Goal: Task Accomplishment & Management: Complete application form

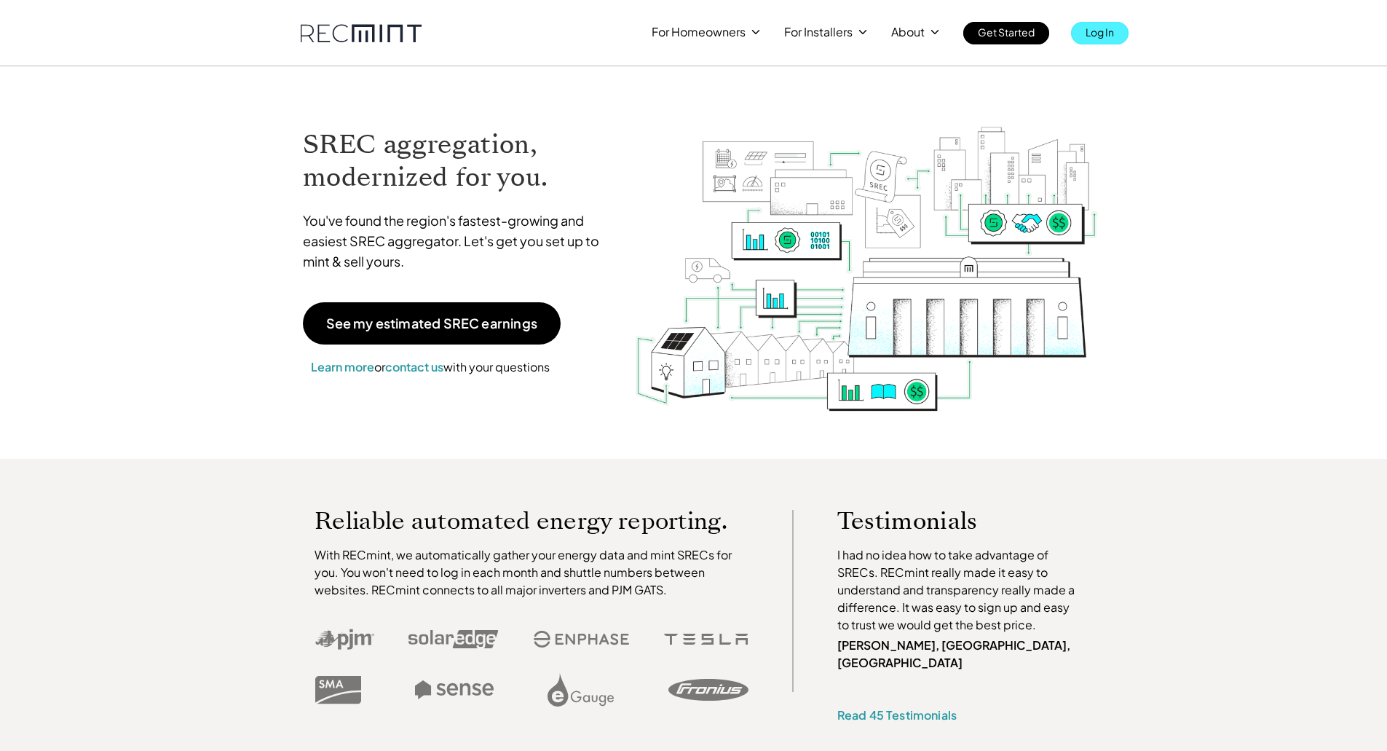
click at [1100, 36] on p "Log In" at bounding box center [1100, 32] width 28 height 20
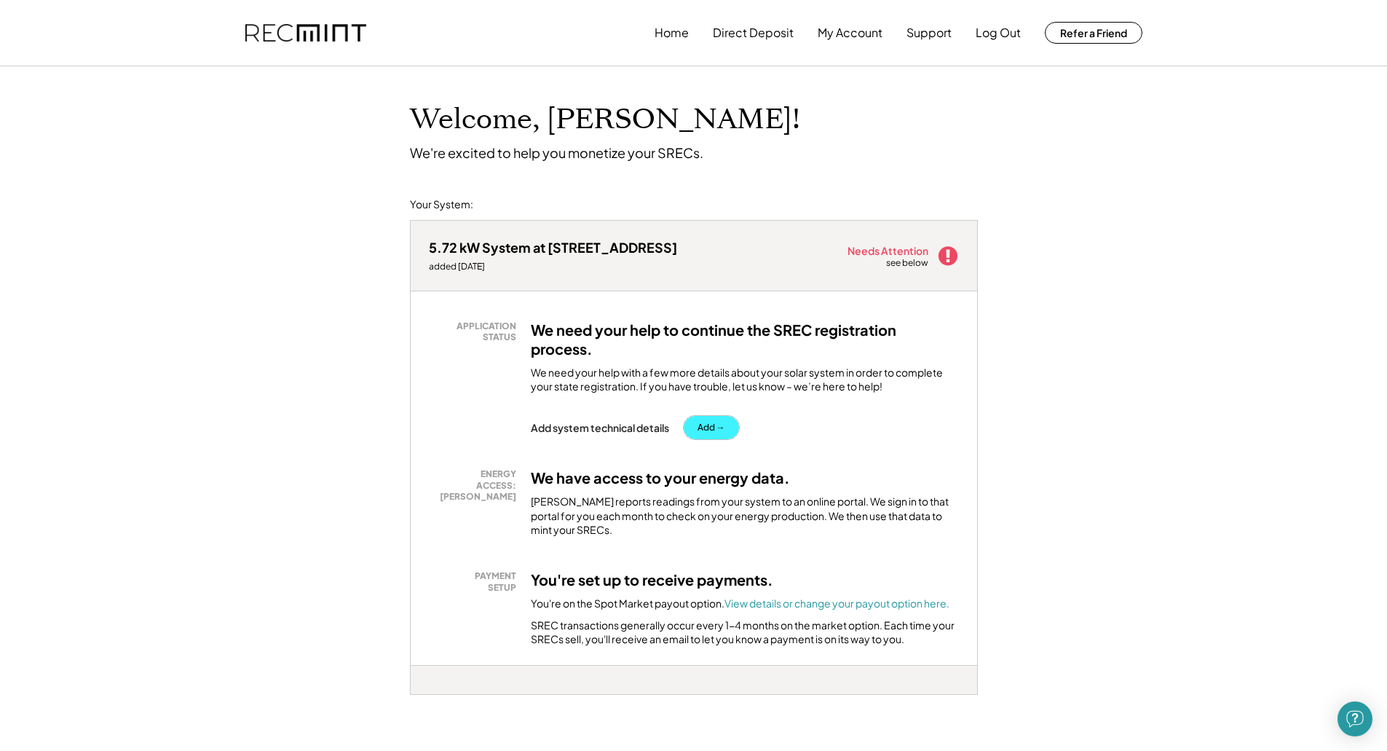
click at [706, 427] on button "Add →" at bounding box center [711, 427] width 55 height 23
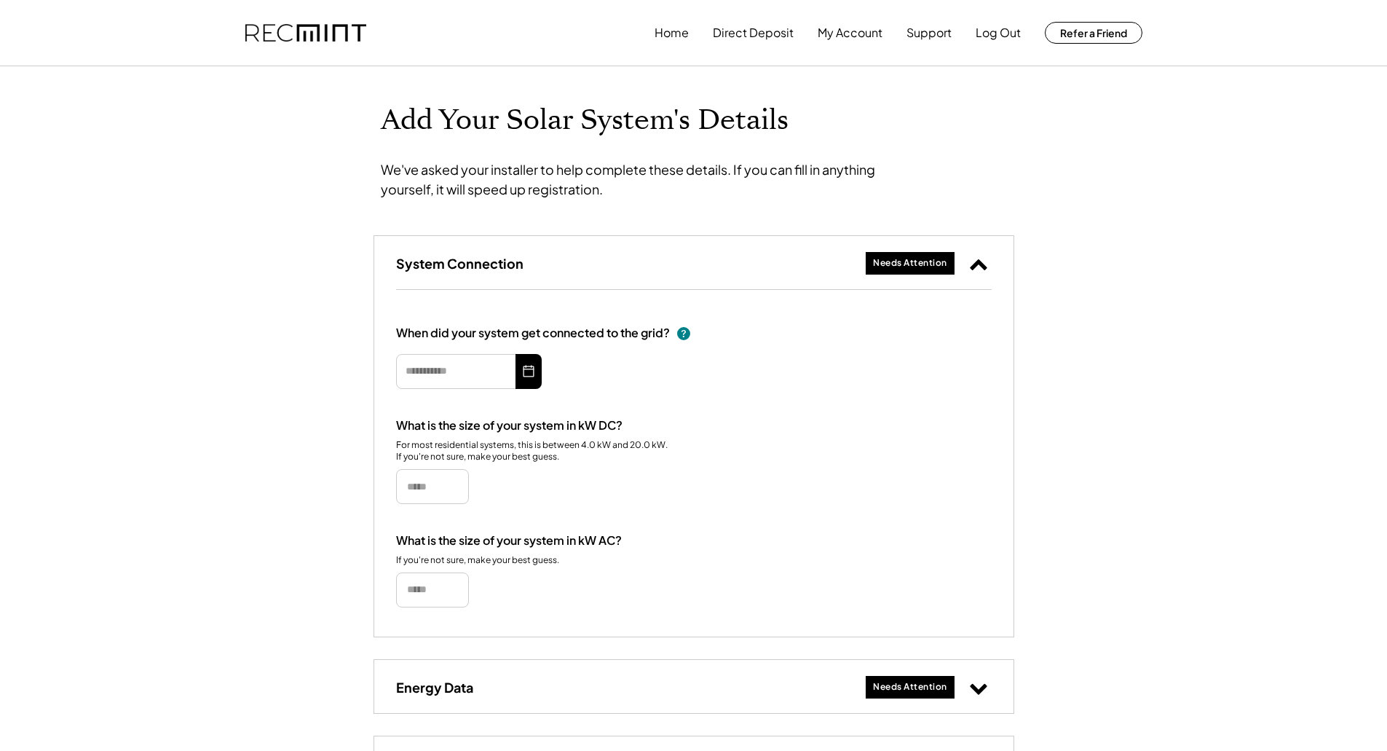
type input "*********"
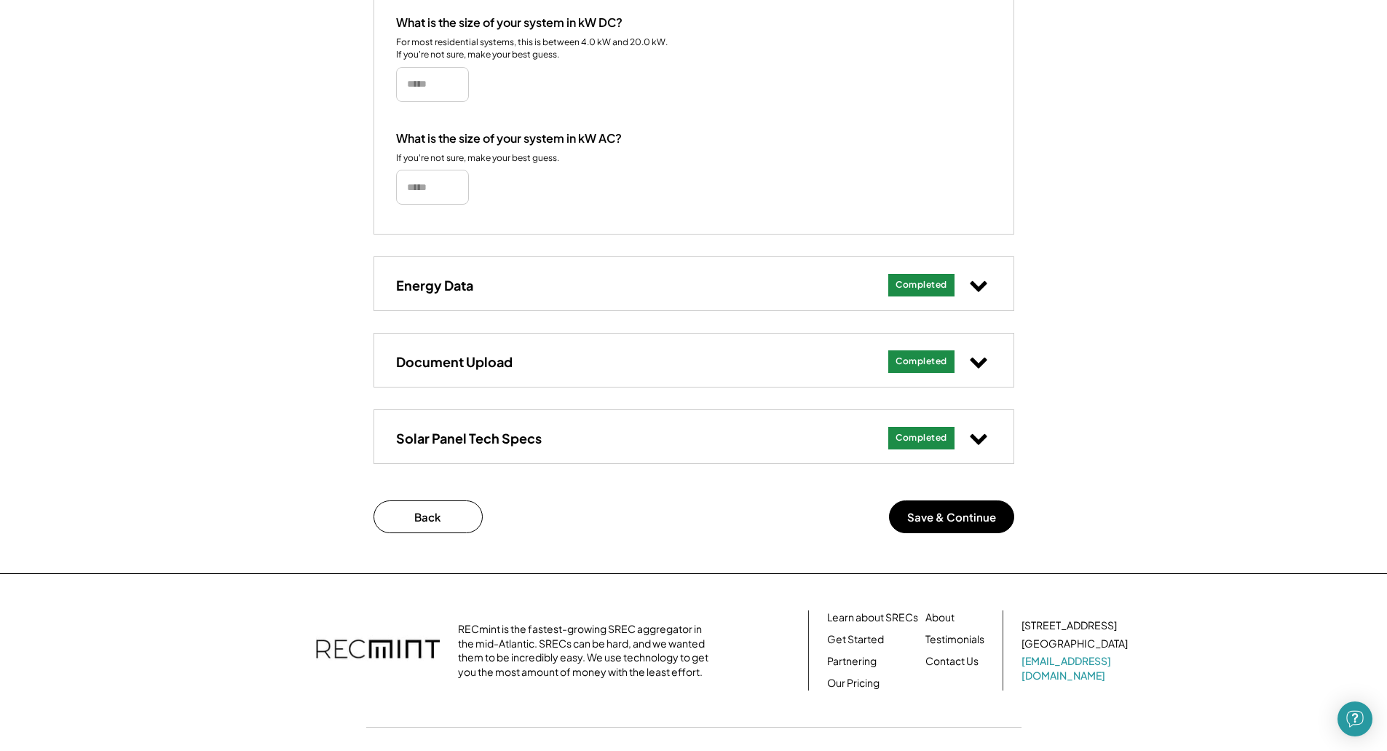
scroll to position [437, 0]
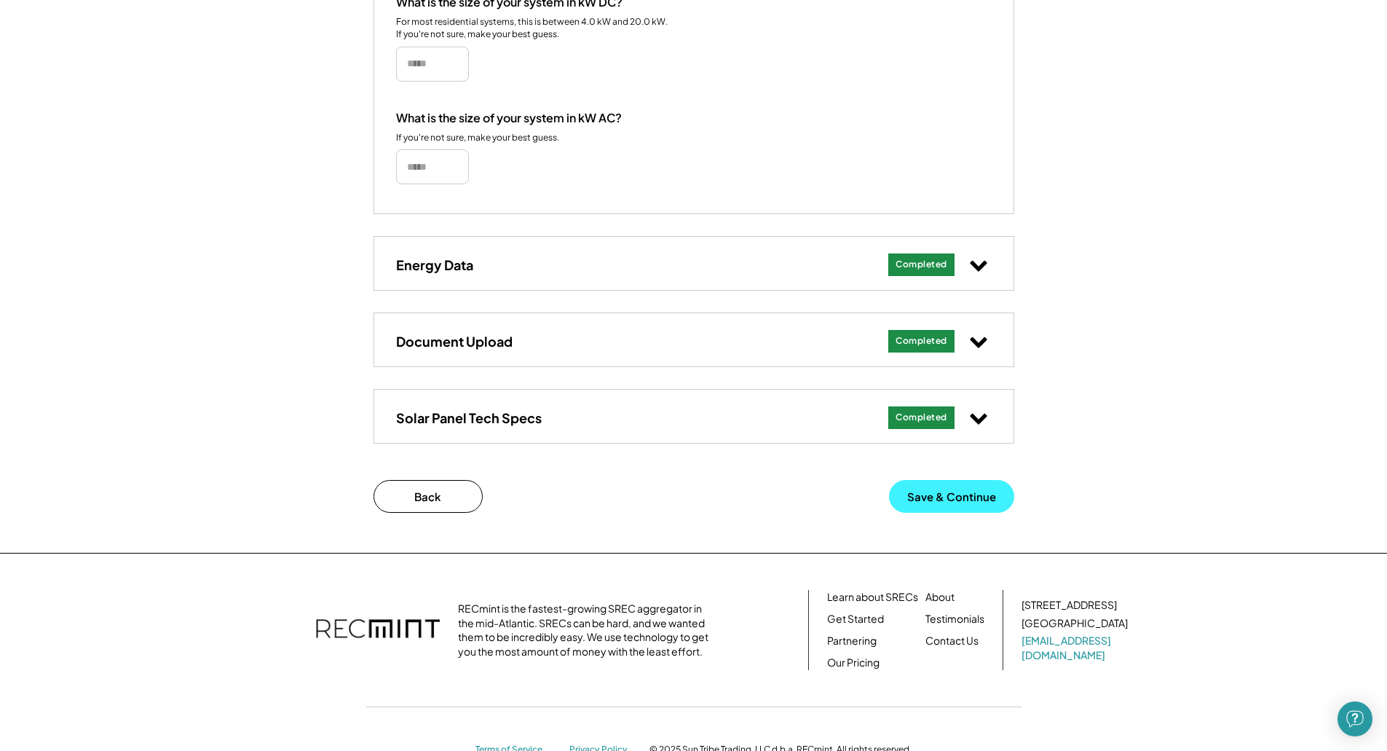
click at [947, 498] on button "Save & Continue" at bounding box center [951, 496] width 125 height 33
drag, startPoint x: 947, startPoint y: 497, endPoint x: 939, endPoint y: 496, distance: 8.1
click at [939, 496] on button "Save & Continue" at bounding box center [951, 496] width 125 height 33
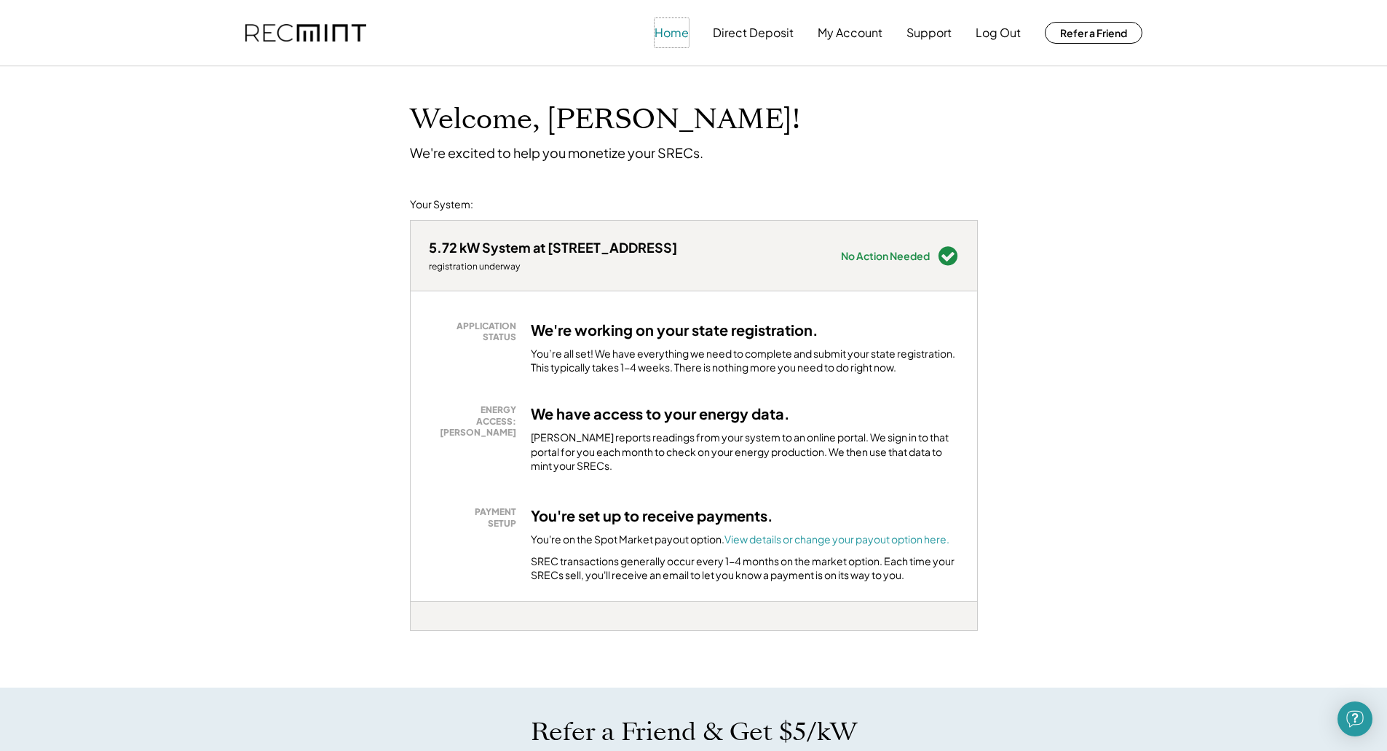
click at [672, 30] on button "Home" at bounding box center [672, 32] width 34 height 29
click at [676, 33] on button "Home" at bounding box center [672, 32] width 34 height 29
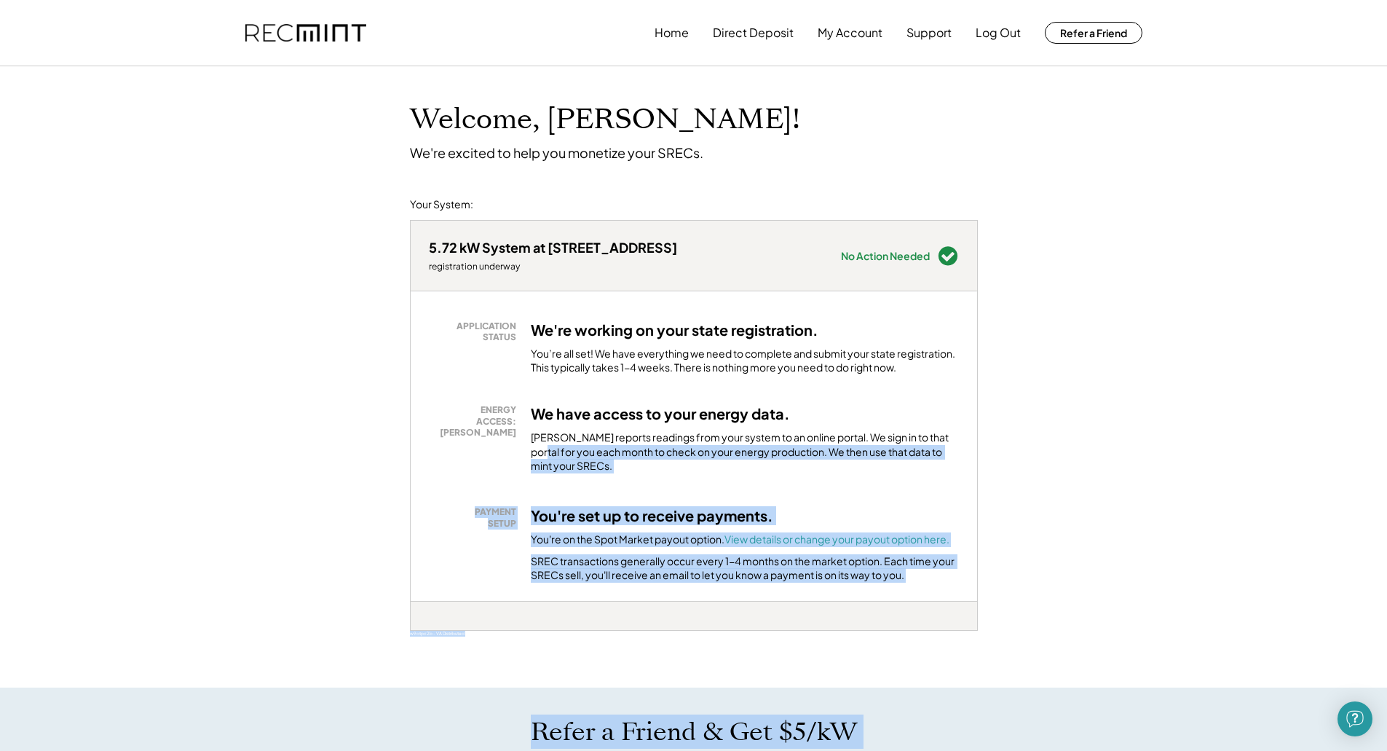
drag, startPoint x: 1255, startPoint y: 417, endPoint x: 1268, endPoint y: 420, distance: 12.7
click at [1268, 420] on div "Welcome, Cherie! We're excited to help you monetize your SRECs. Your System: 5.…" at bounding box center [693, 730] width 1387 height 1328
click at [1245, 429] on div "Welcome, Cherie! We're excited to help you monetize your SRECs. Your System: 5.…" at bounding box center [693, 730] width 1387 height 1328
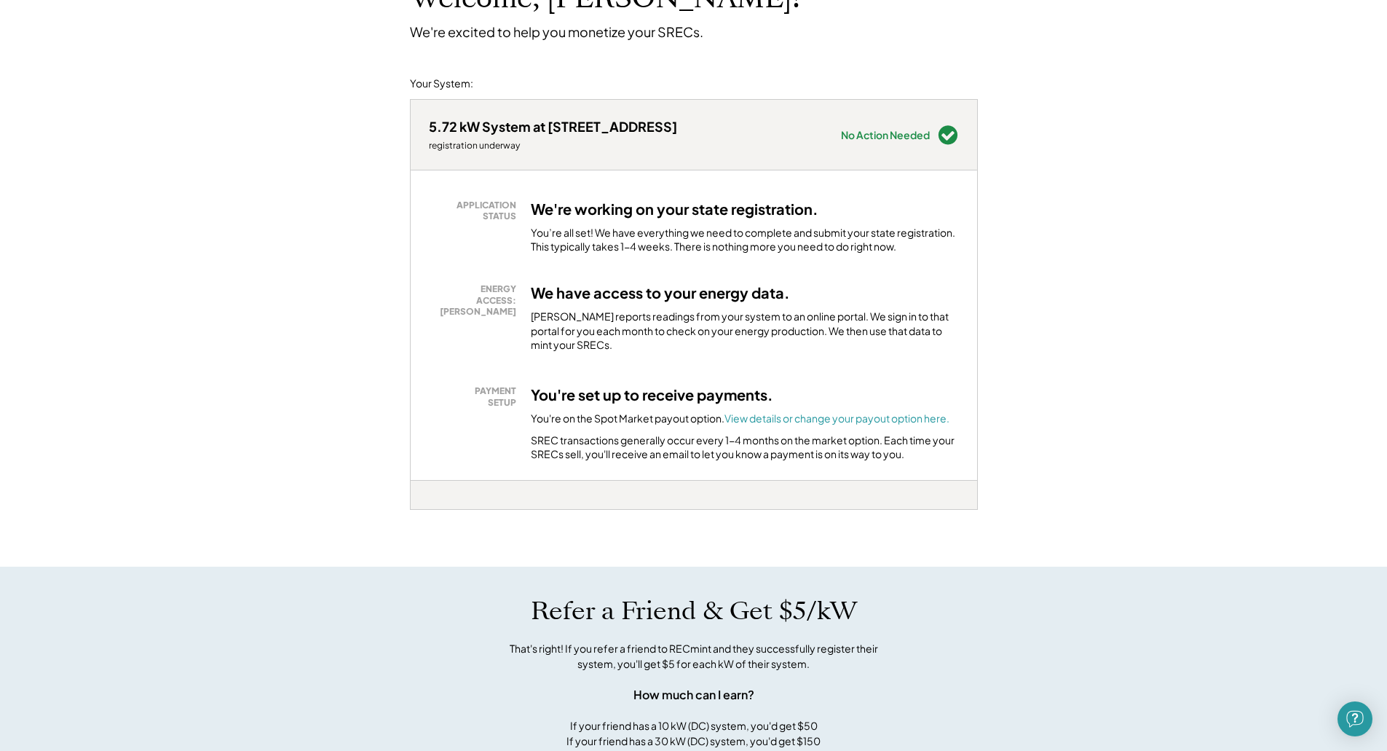
scroll to position [73, 0]
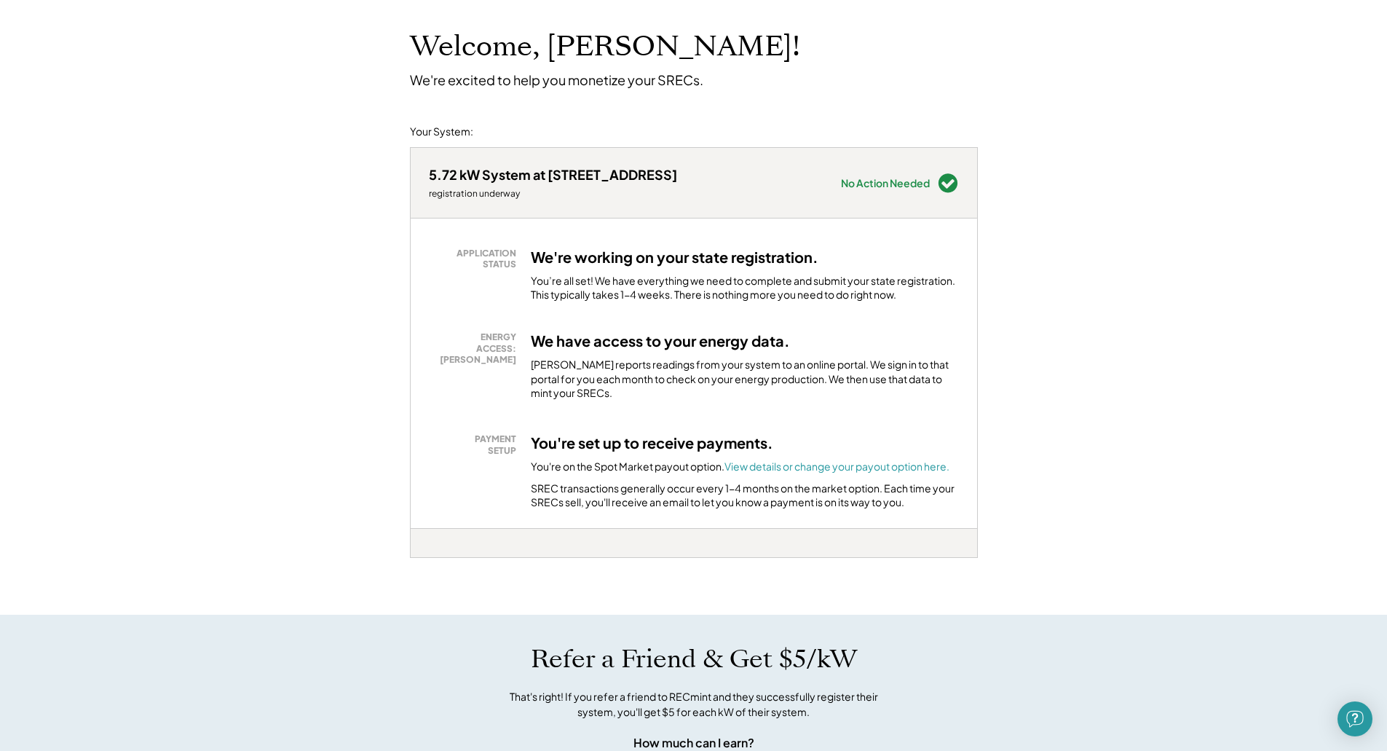
click at [1189, 277] on div "Welcome, Cherie! We're excited to help you monetize your SRECs. Your System: 5.…" at bounding box center [693, 657] width 1387 height 1328
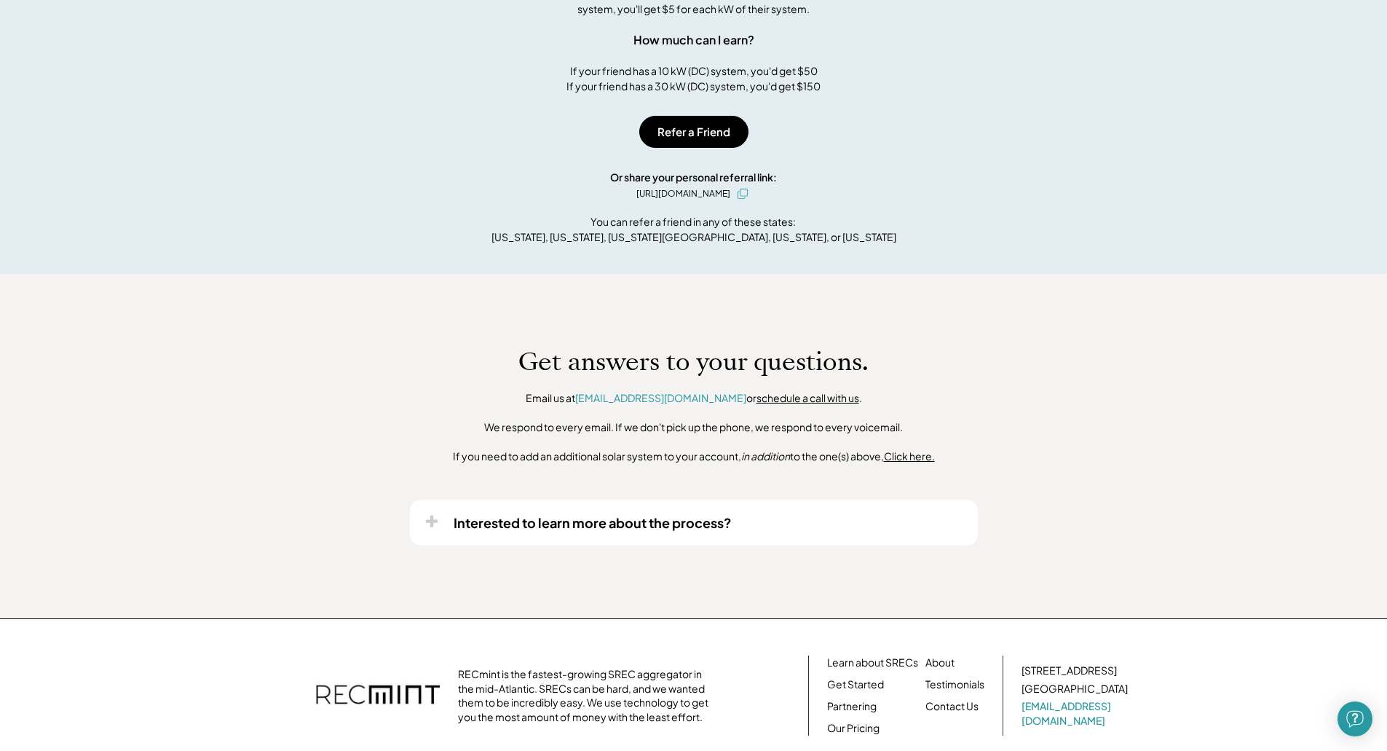
scroll to position [801, 0]
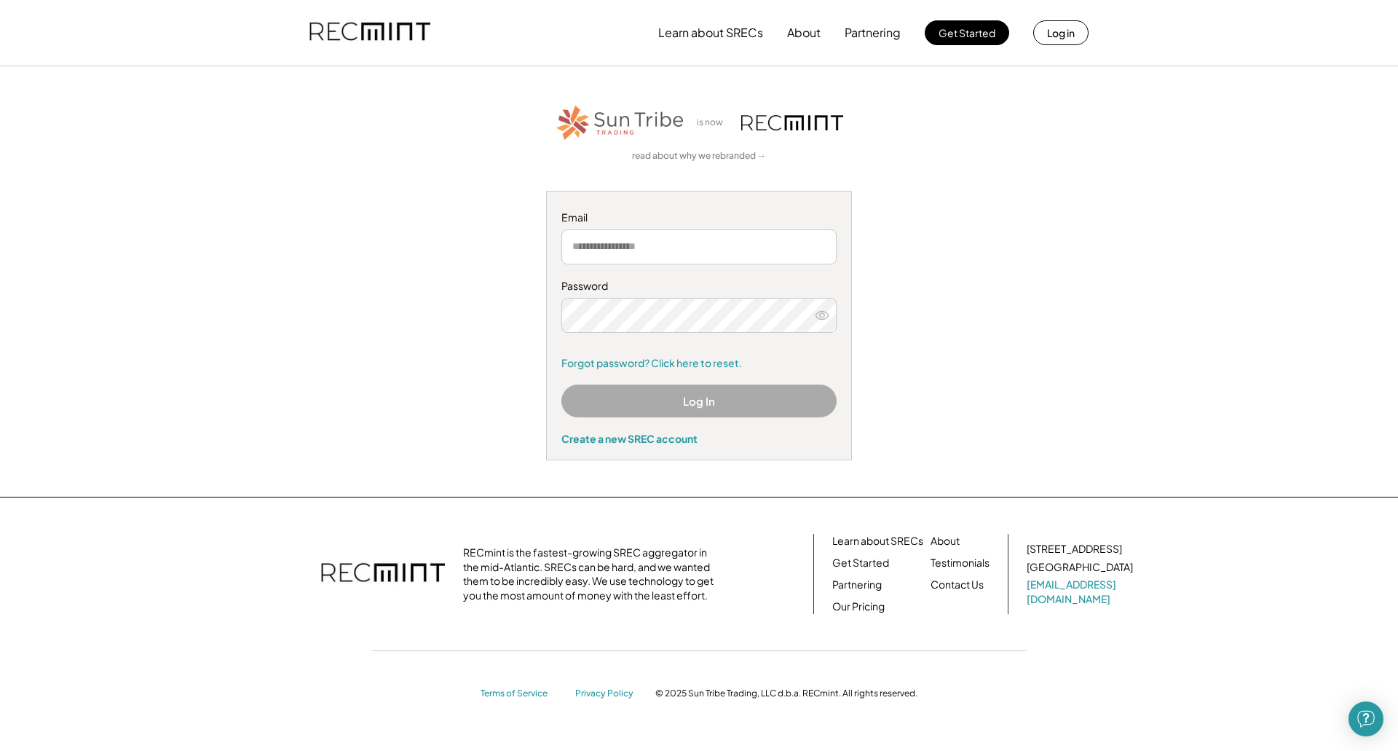
click at [0, 750] on nordpass-portal at bounding box center [0, 751] width 0 height 0
type input "**********"
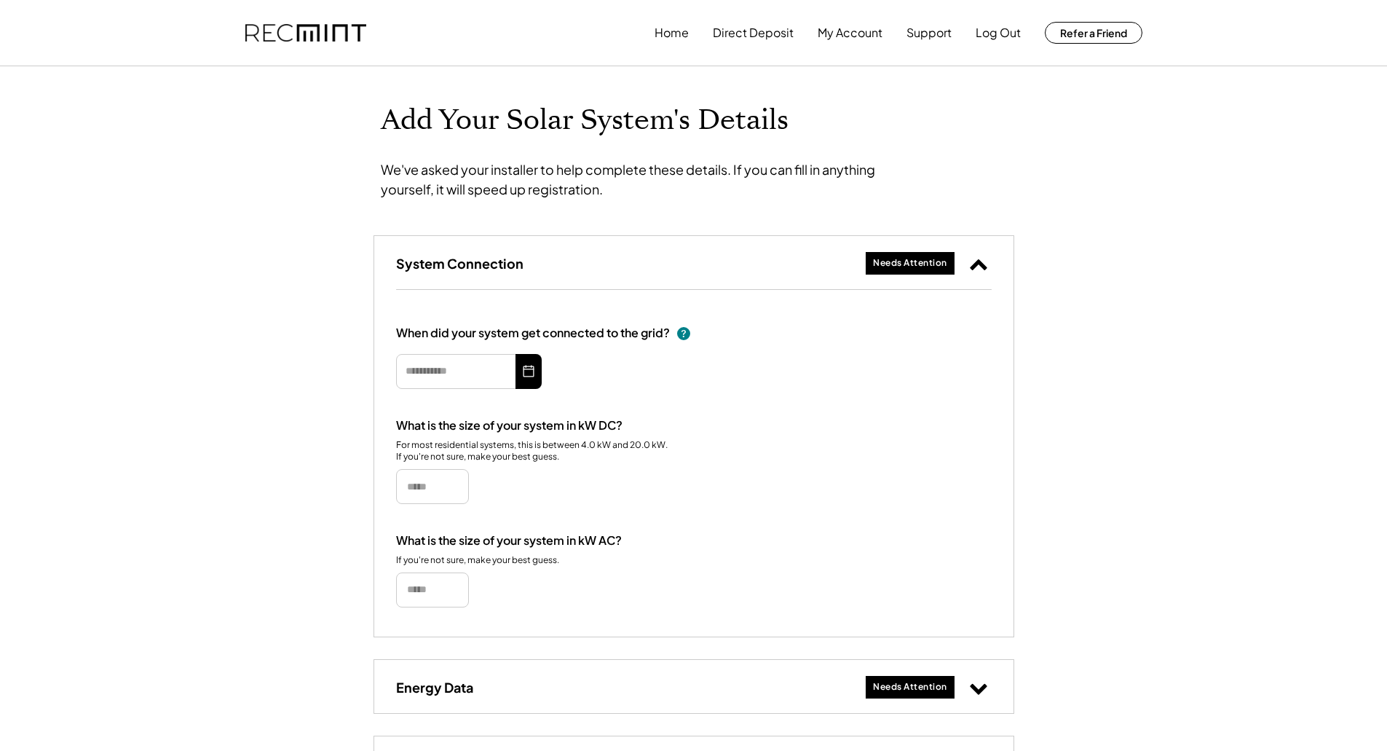
type input "*********"
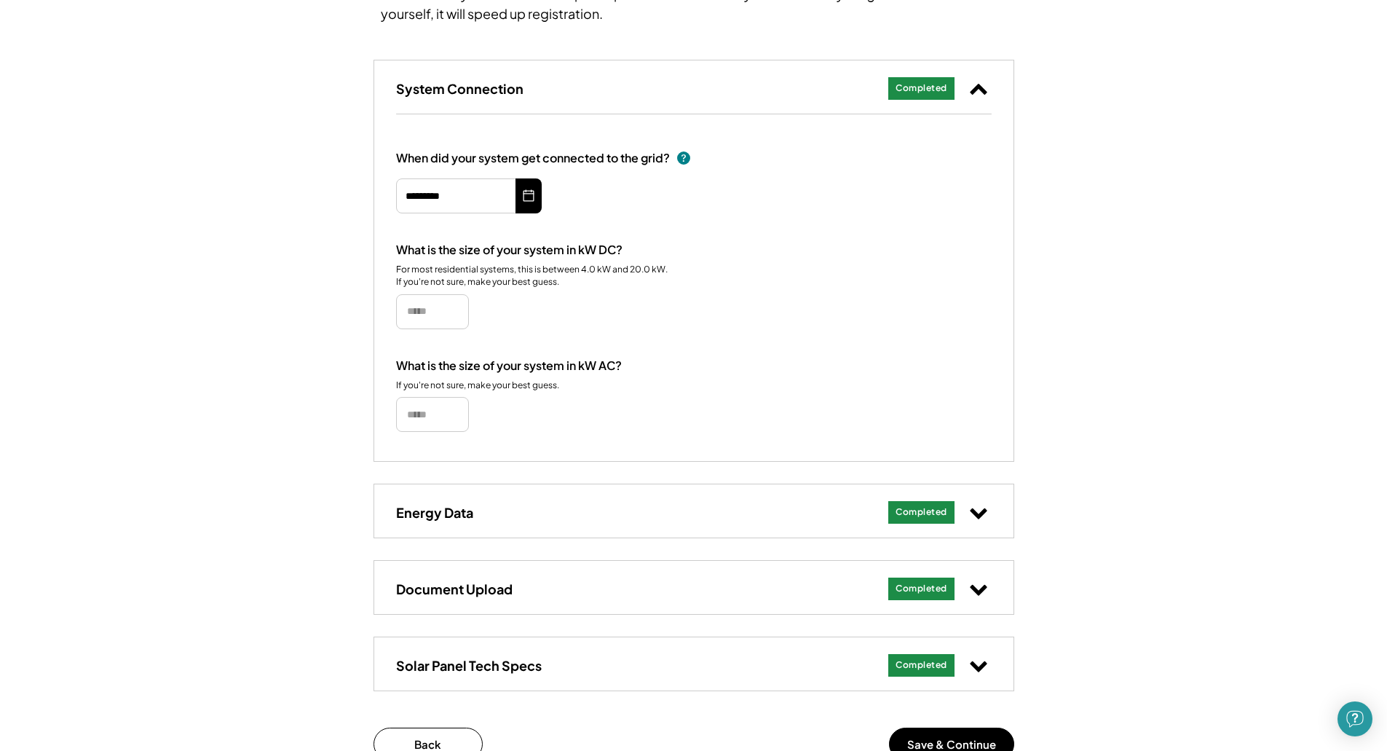
scroll to position [187, 0]
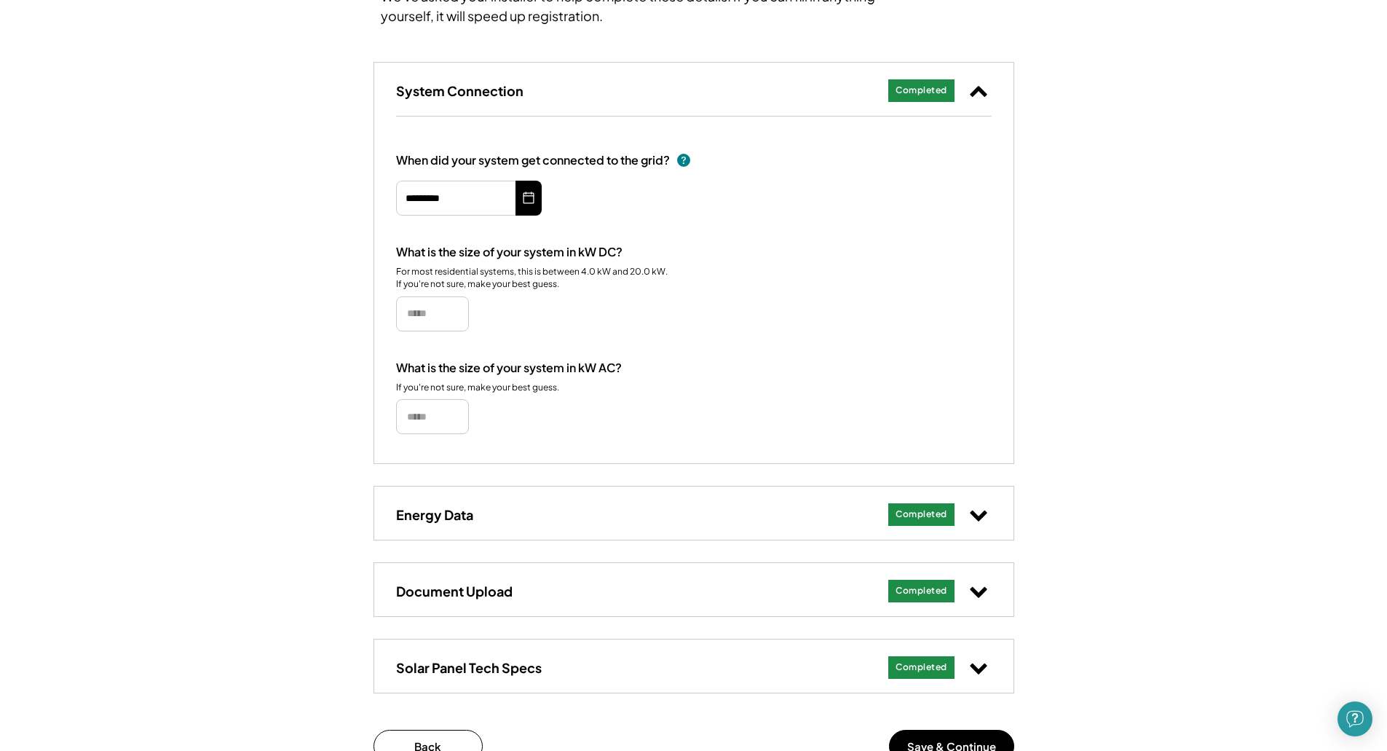
click at [843, 658] on div "Solar Panel Tech Specs Needs Attention Completed" at bounding box center [693, 665] width 639 height 53
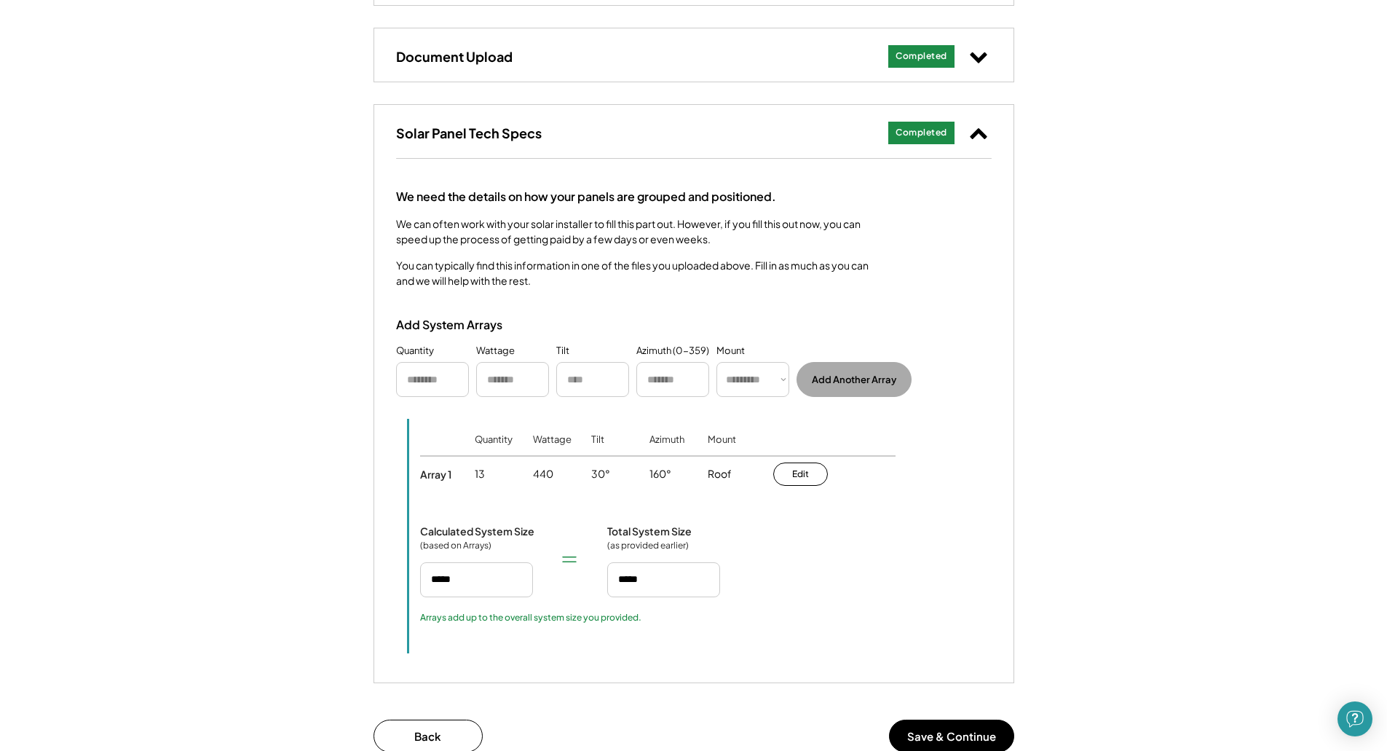
scroll to position [770, 0]
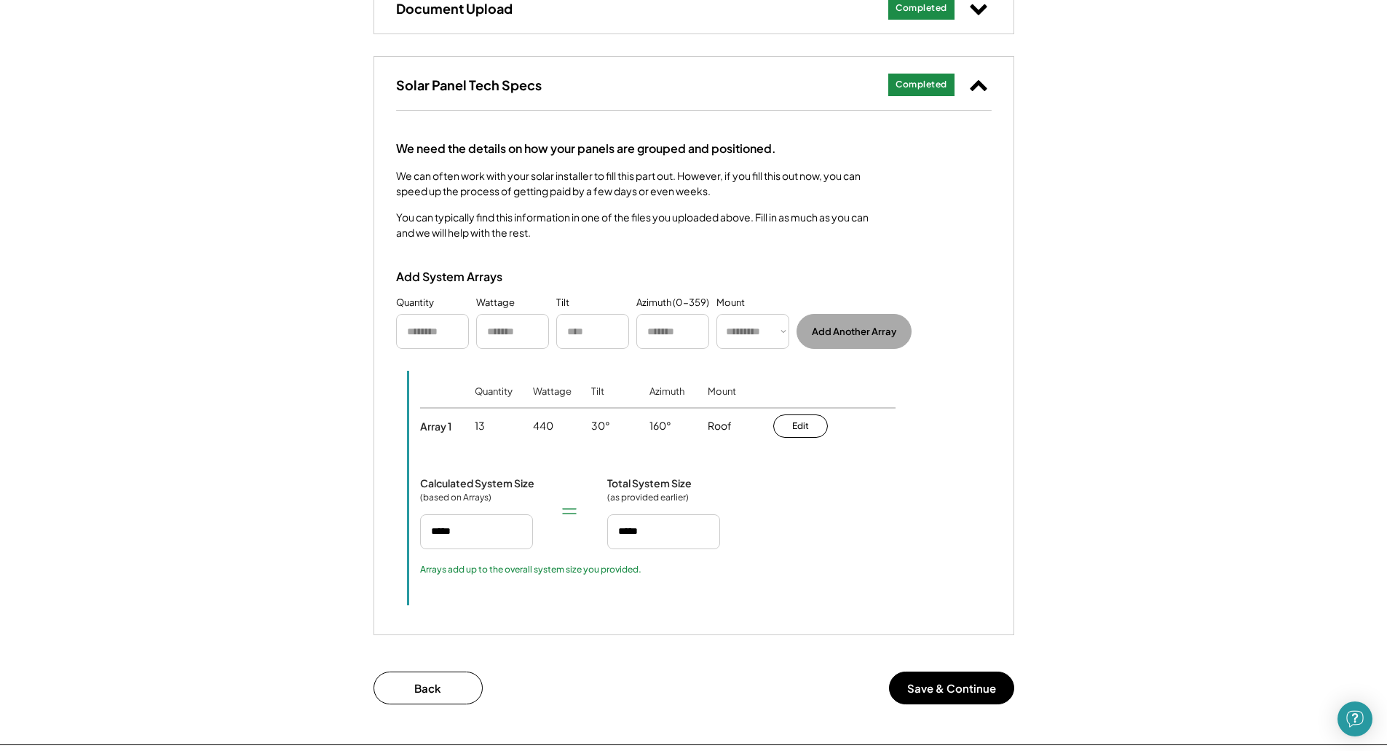
click at [1084, 472] on div "Add Your Solar System's Details 5.72 kW System at 422 Wynridge Dr We've asked y…" at bounding box center [693, 20] width 1387 height 1447
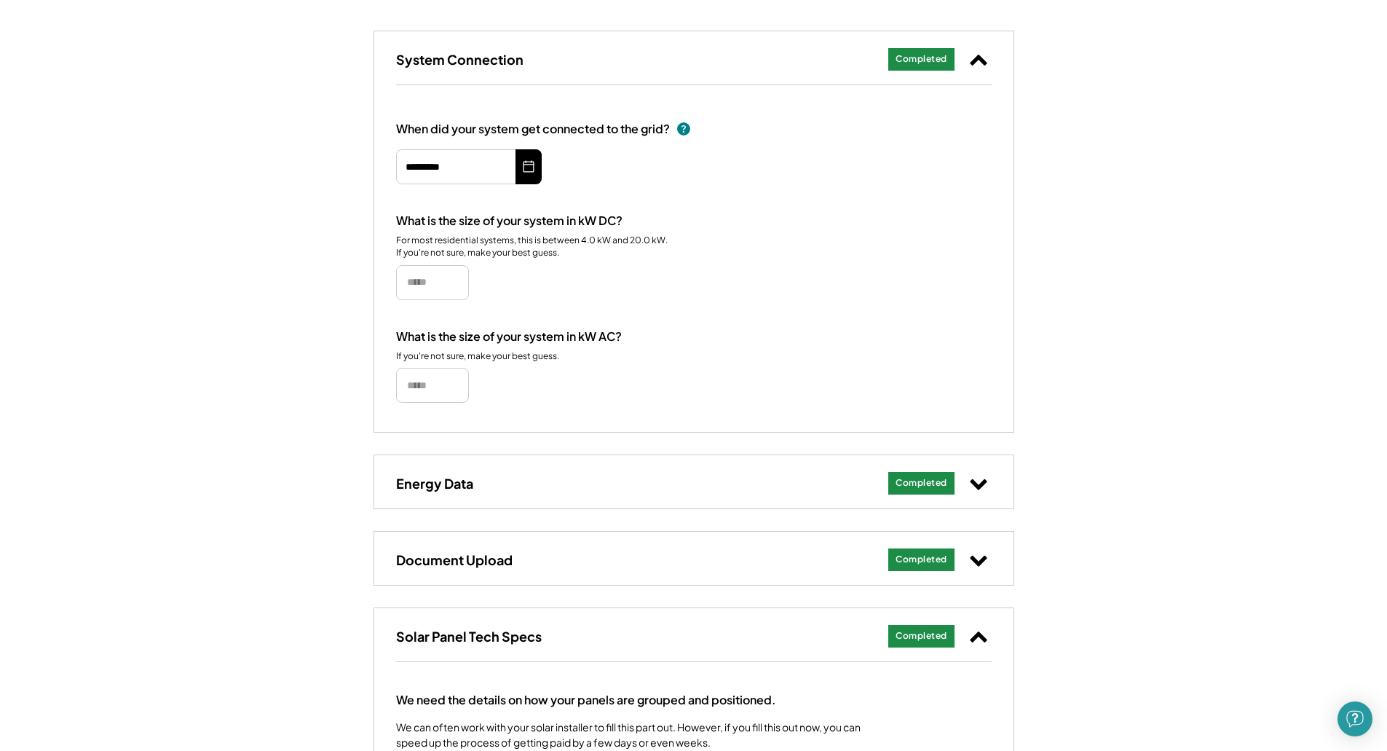
scroll to position [583, 0]
